Goal: Task Accomplishment & Management: Manage account settings

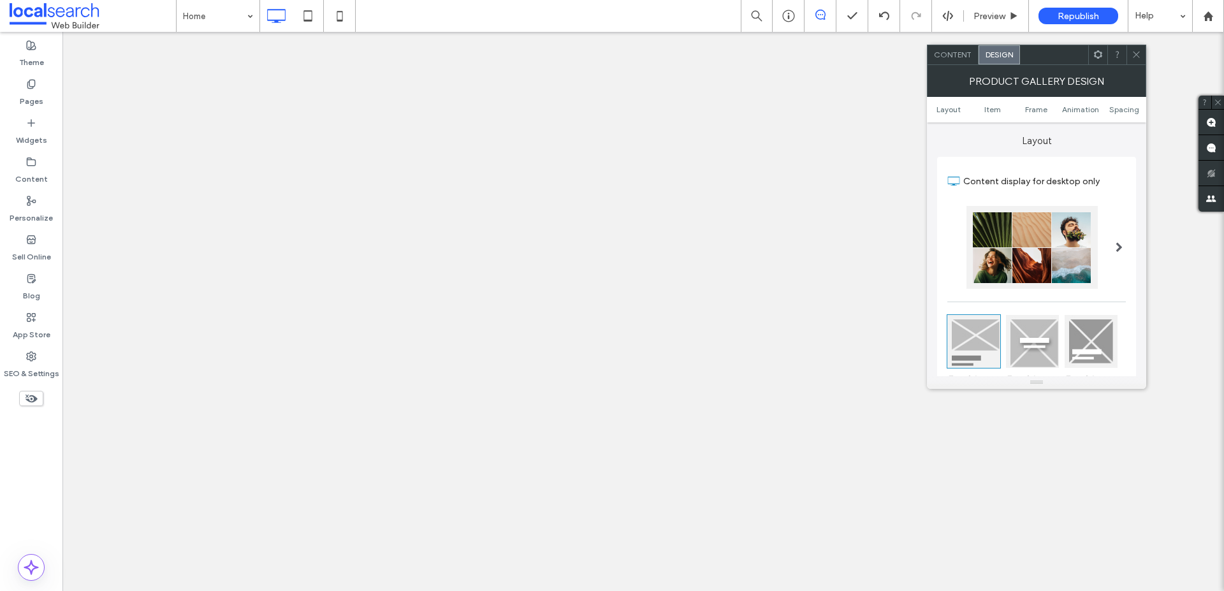
drag, startPoint x: 0, startPoint y: 0, endPoint x: 33, endPoint y: 51, distance: 60.5
click at [33, 51] on label "Theme" at bounding box center [31, 59] width 25 height 18
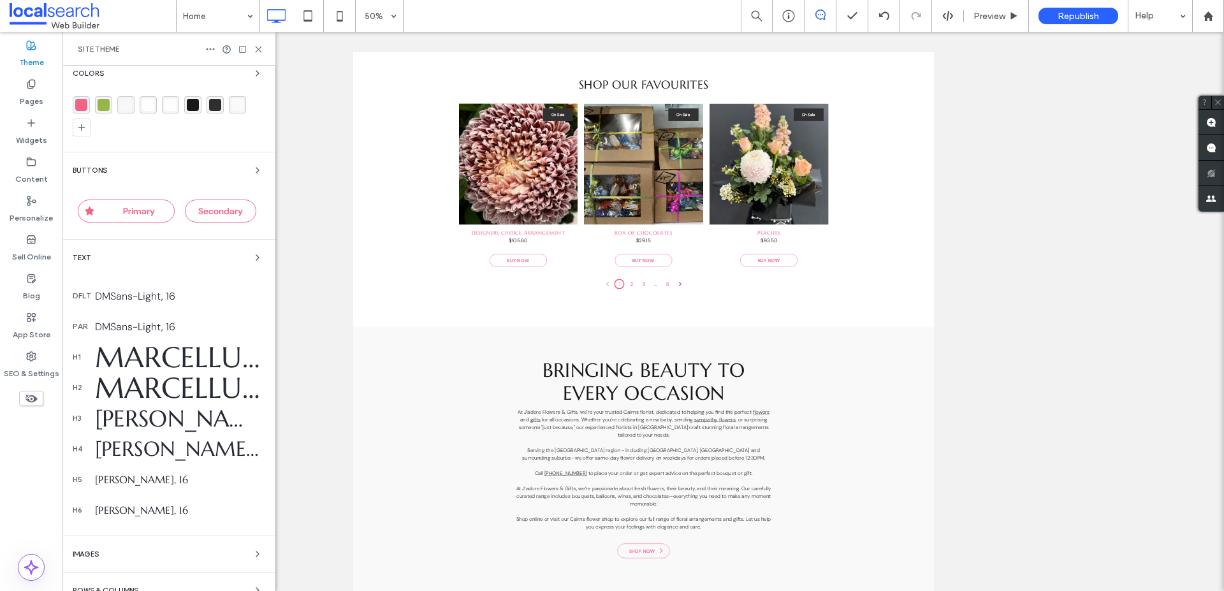
scroll to position [125, 0]
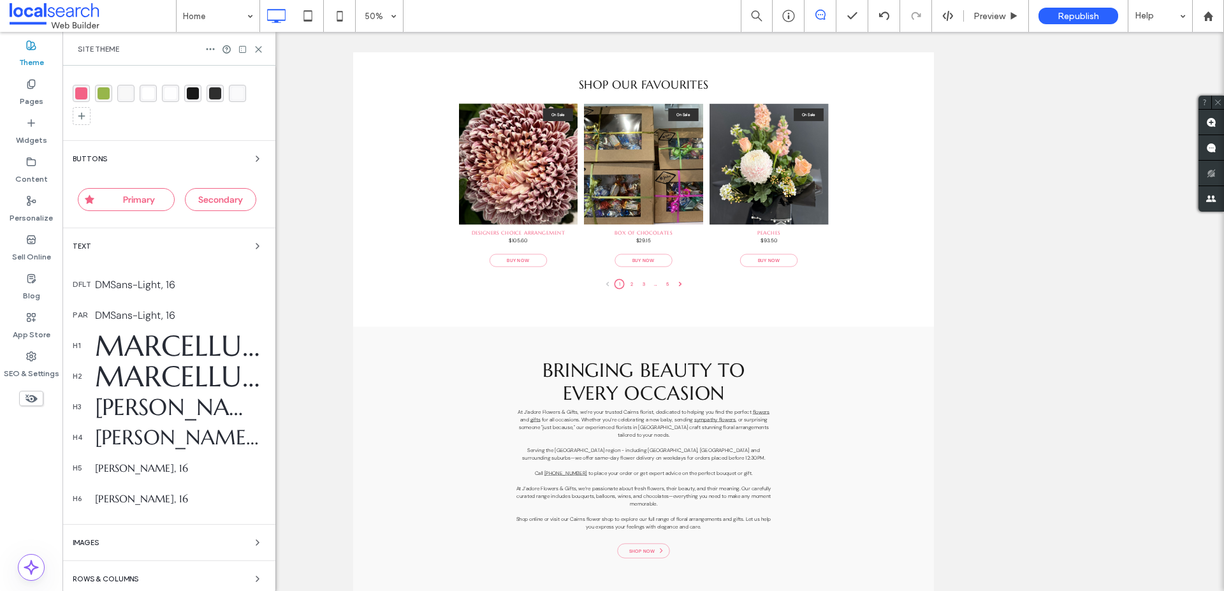
click at [109, 157] on div "Buttons" at bounding box center [169, 158] width 193 height 15
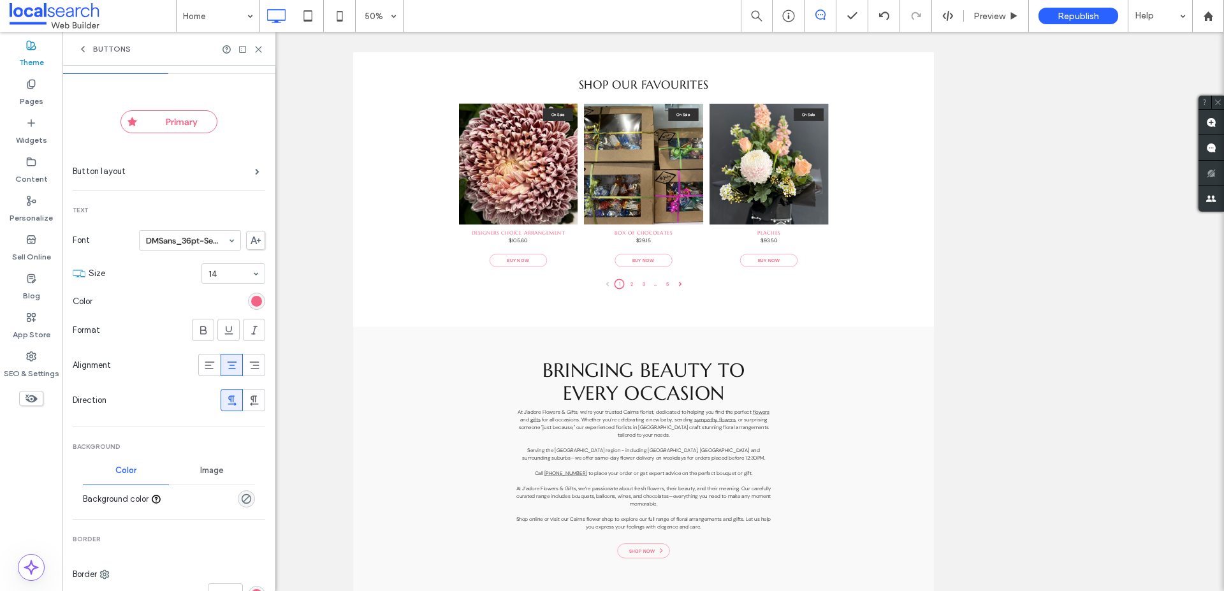
scroll to position [0, 0]
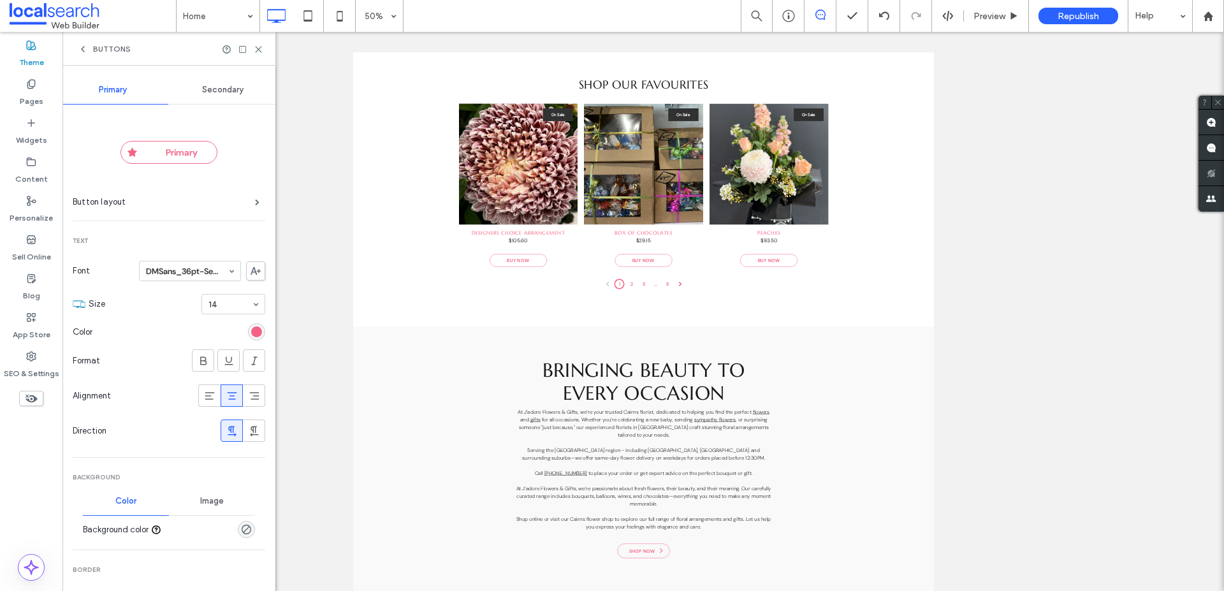
click at [204, 87] on span "Secondary" at bounding box center [222, 90] width 41 height 10
click at [120, 82] on div "Primary" at bounding box center [113, 90] width 110 height 28
click at [36, 79] on icon at bounding box center [31, 84] width 10 height 10
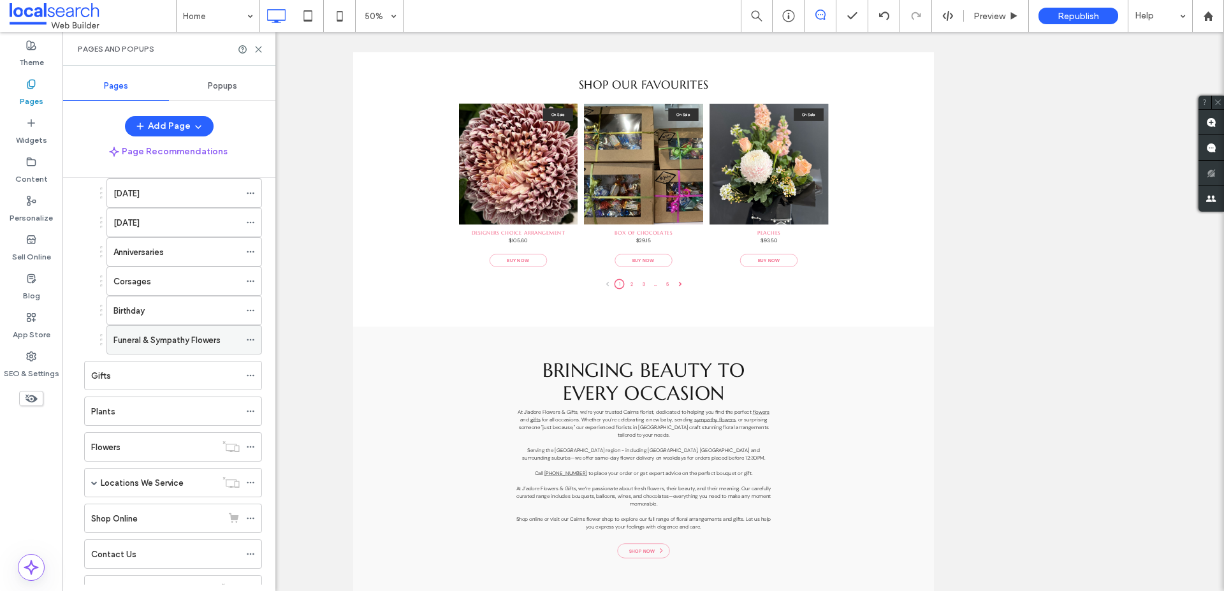
scroll to position [220, 0]
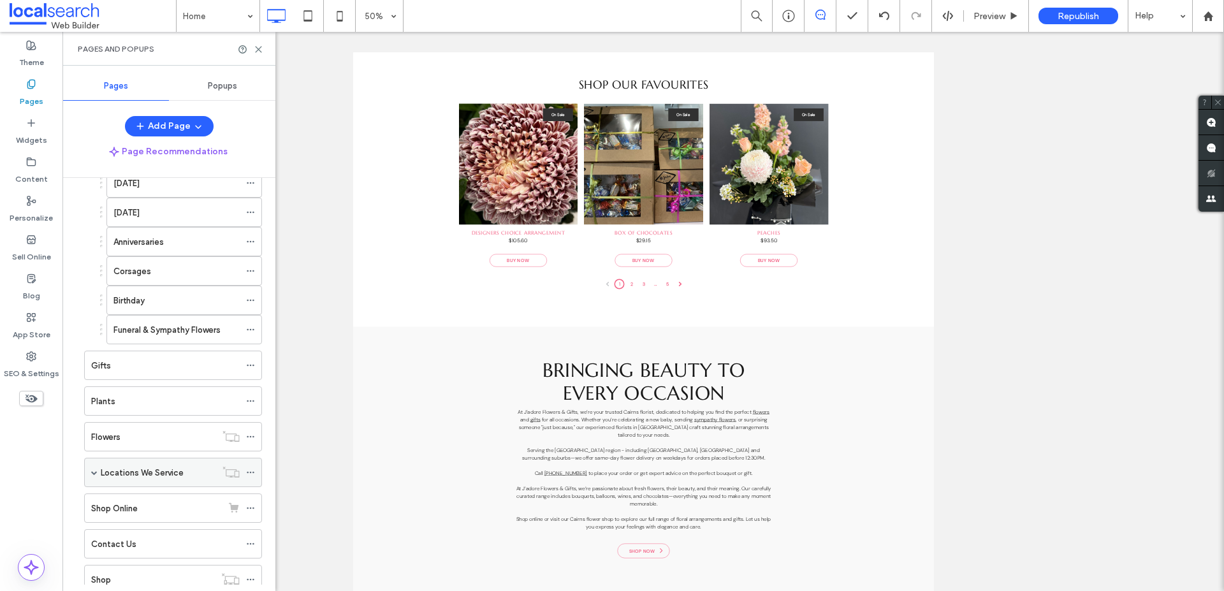
click at [96, 475] on span at bounding box center [94, 472] width 6 height 6
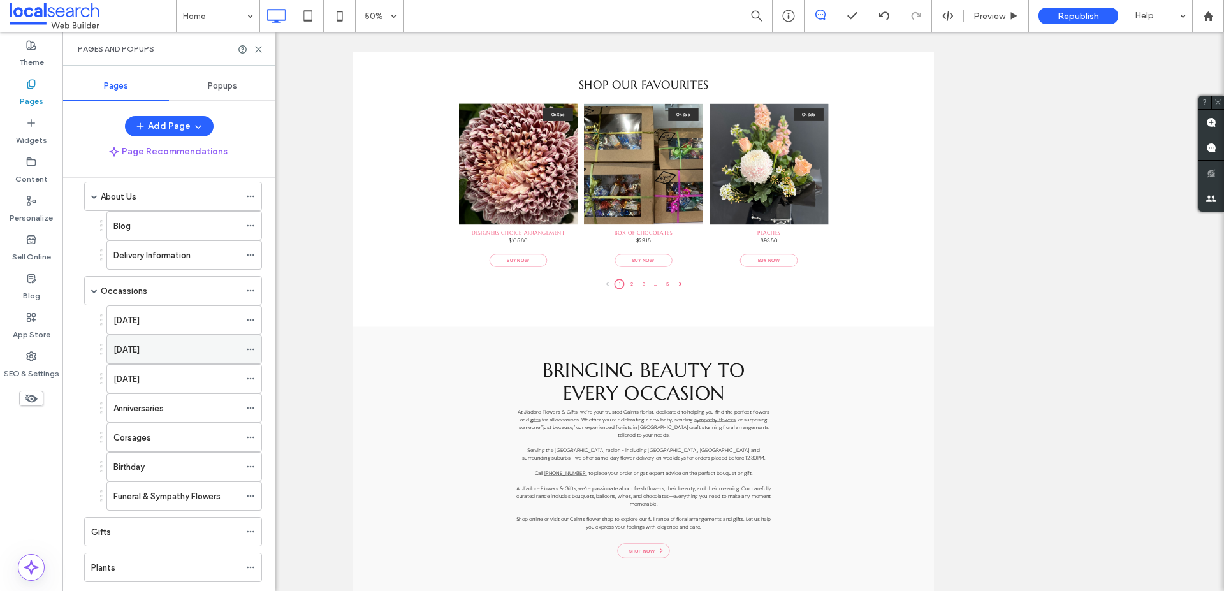
scroll to position [0, 0]
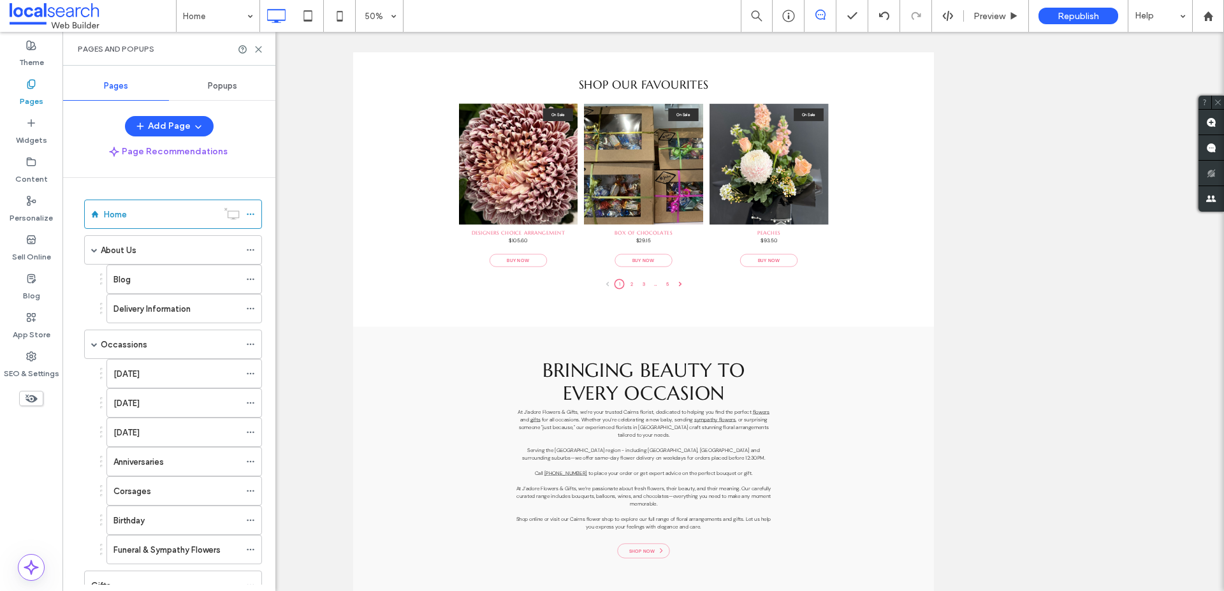
click at [129, 186] on div "Home About Us Blog Delivery Information Occassions [DATE] [DATE] [DATE] Anniver…" at bounding box center [177, 381] width 198 height 407
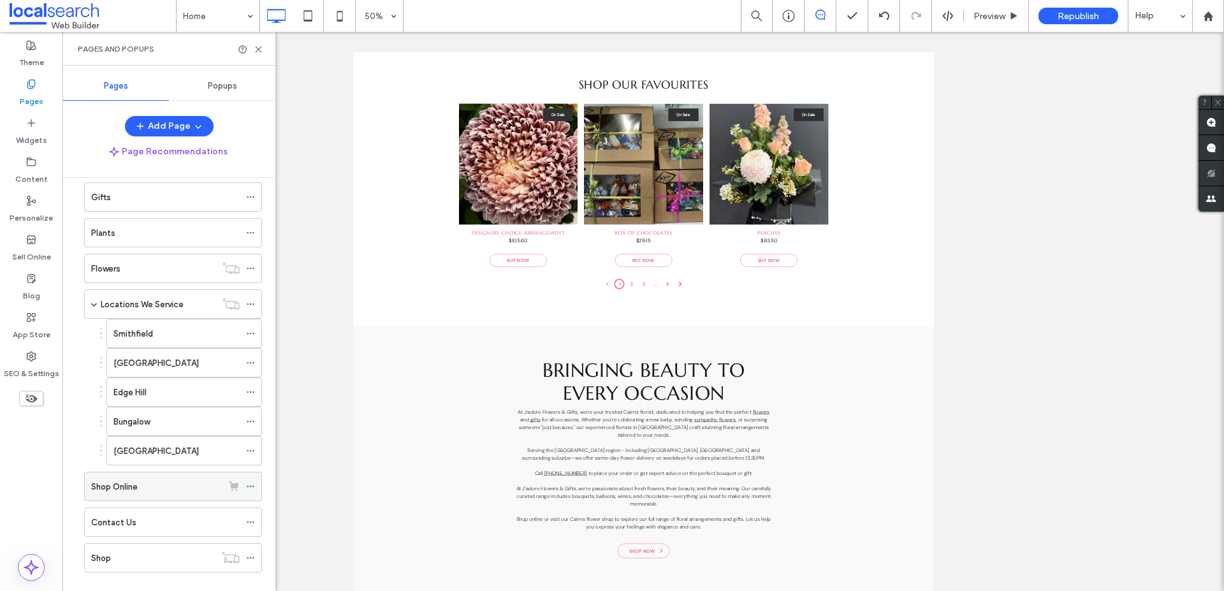
scroll to position [408, 0]
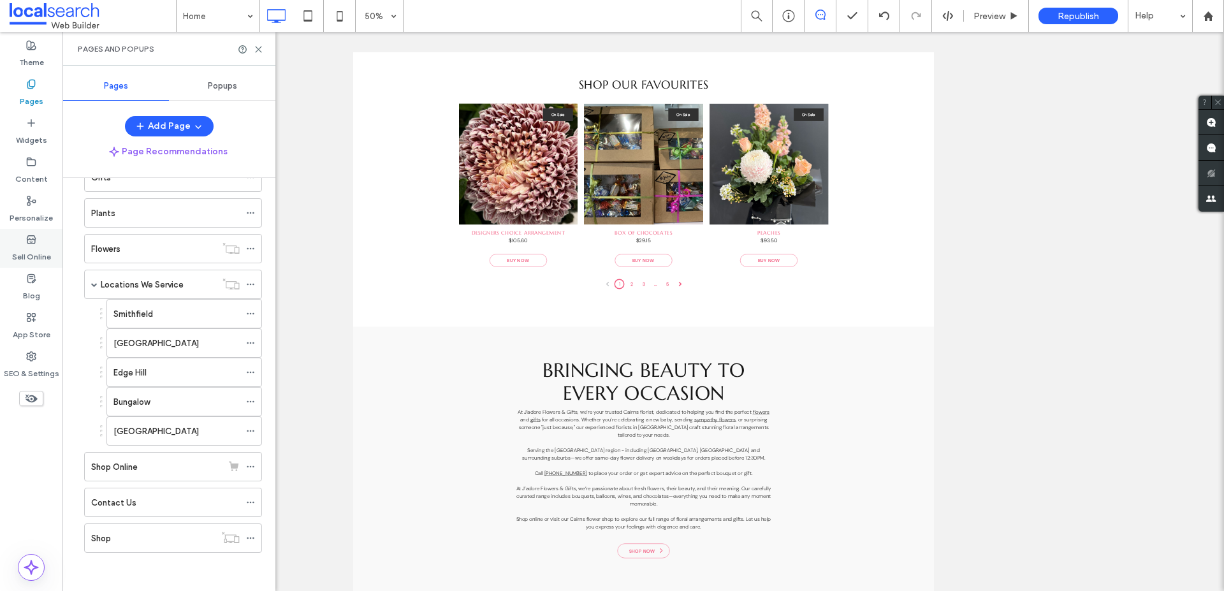
click at [28, 240] on icon at bounding box center [31, 240] width 10 height 10
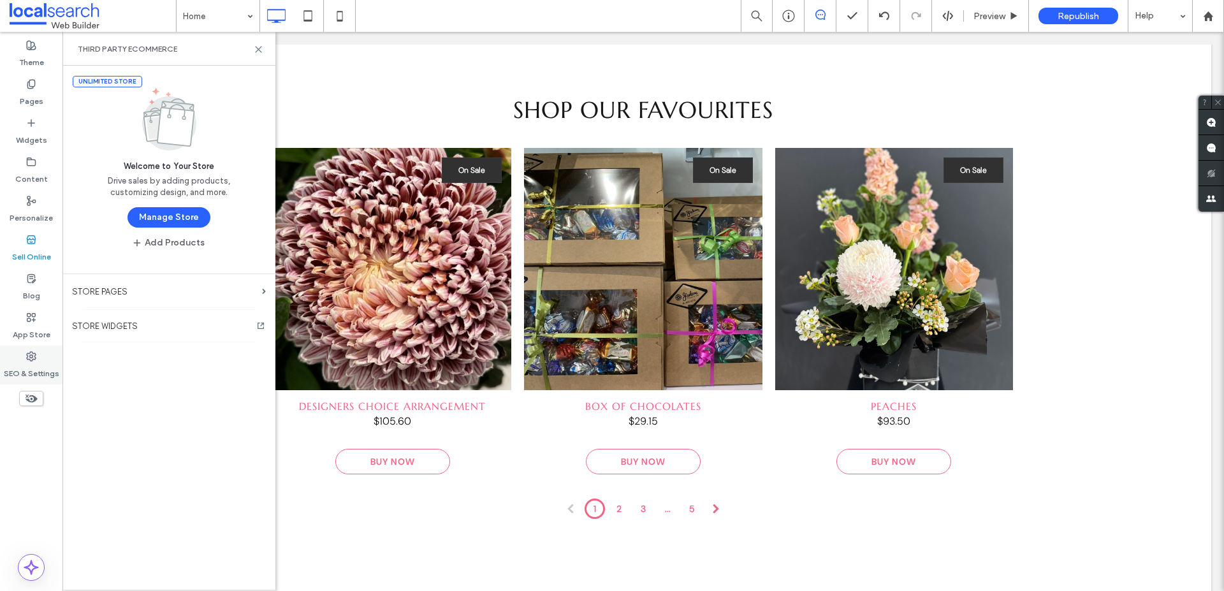
click at [32, 347] on div "SEO & Settings" at bounding box center [31, 365] width 62 height 39
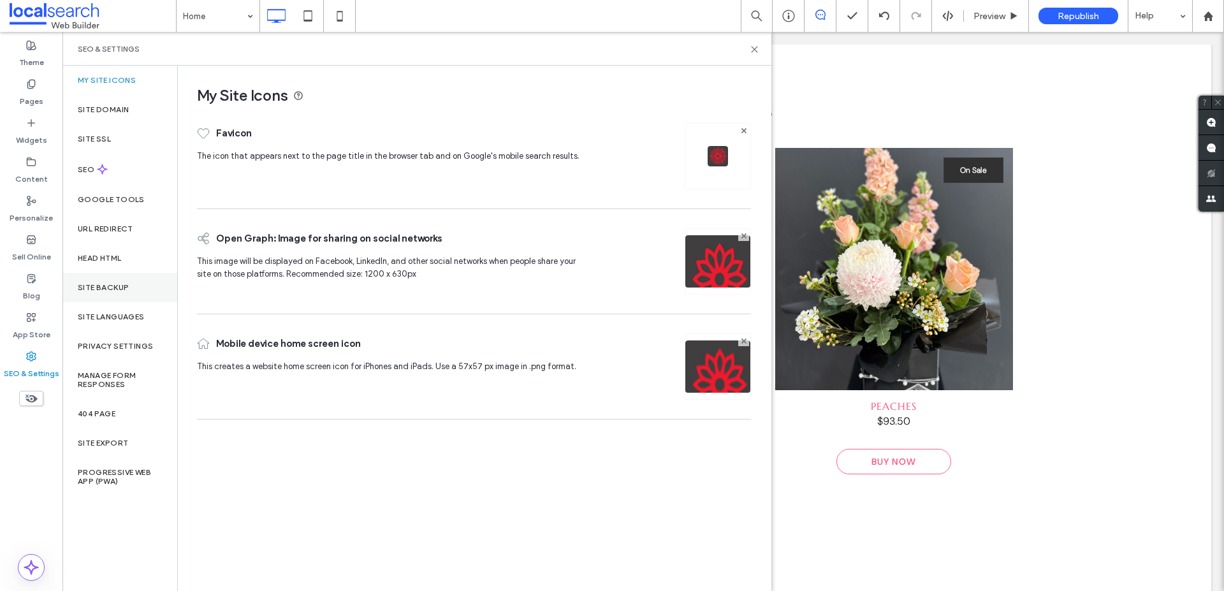
click at [107, 277] on div "Site Backup" at bounding box center [119, 287] width 115 height 29
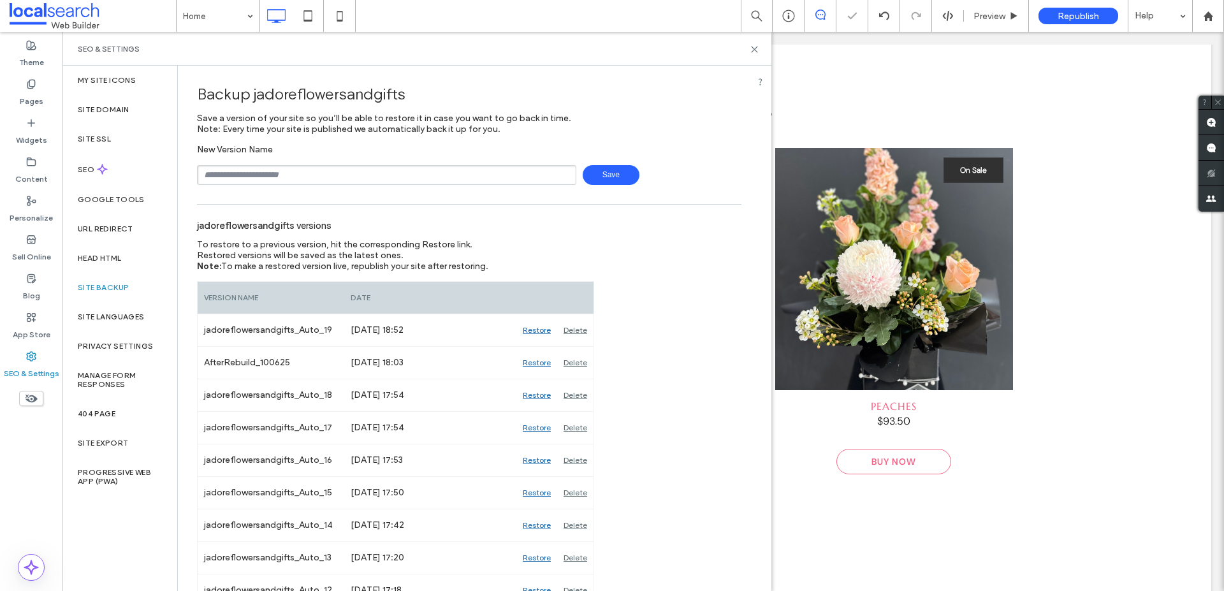
click at [302, 171] on input "text" at bounding box center [386, 175] width 379 height 20
type input "********"
click at [610, 170] on span "Save" at bounding box center [611, 175] width 57 height 20
click at [34, 333] on label "App Store" at bounding box center [32, 332] width 38 height 18
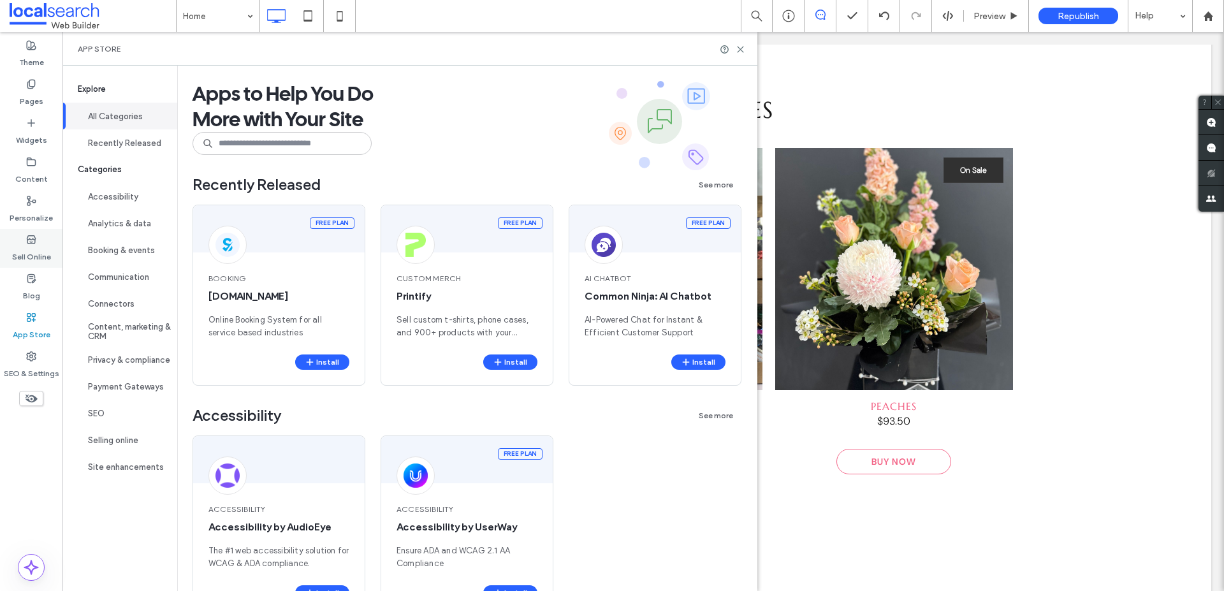
click at [28, 246] on label "Sell Online" at bounding box center [31, 254] width 39 height 18
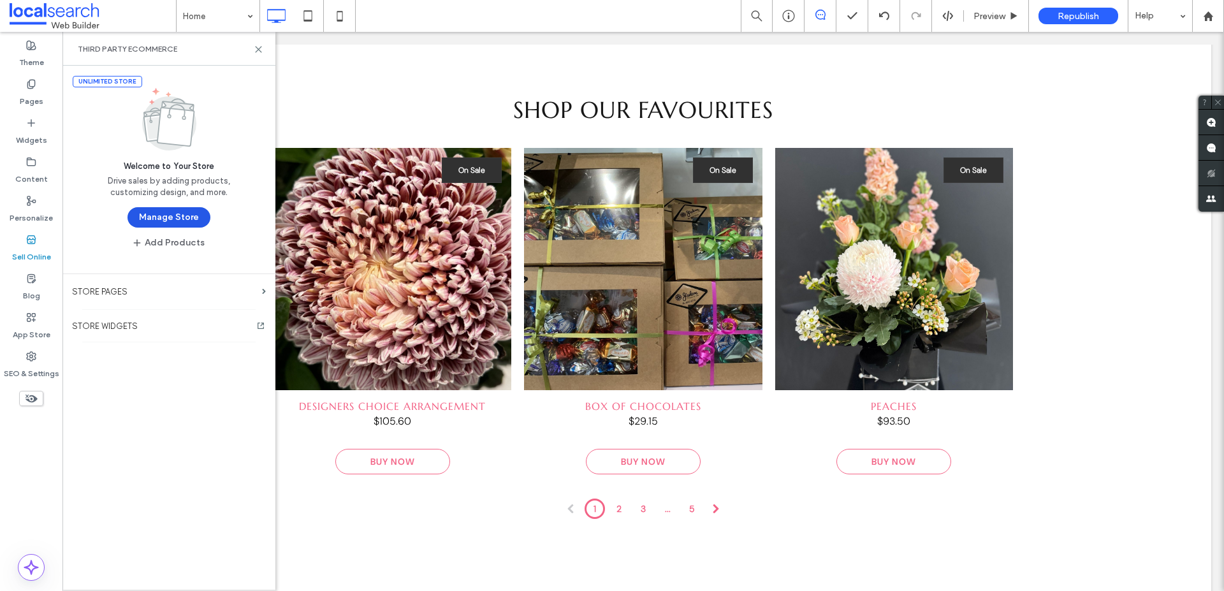
click at [148, 217] on button "Manage Store" at bounding box center [169, 217] width 83 height 20
